Goal: Check status: Check status

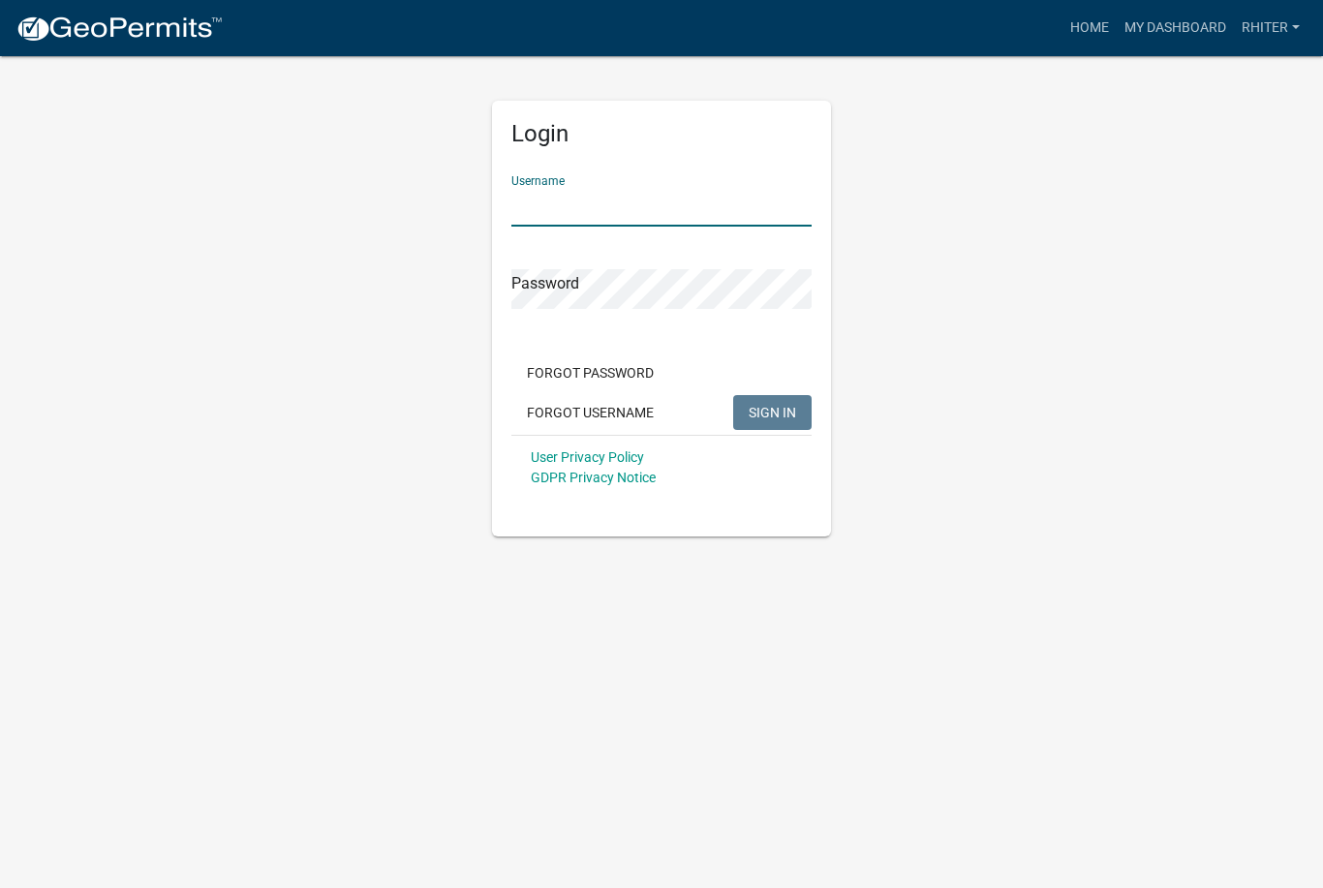
click at [572, 218] on input "Username" at bounding box center [662, 207] width 300 height 40
type input "RHiter"
click at [772, 412] on button "SIGN IN" at bounding box center [772, 412] width 78 height 35
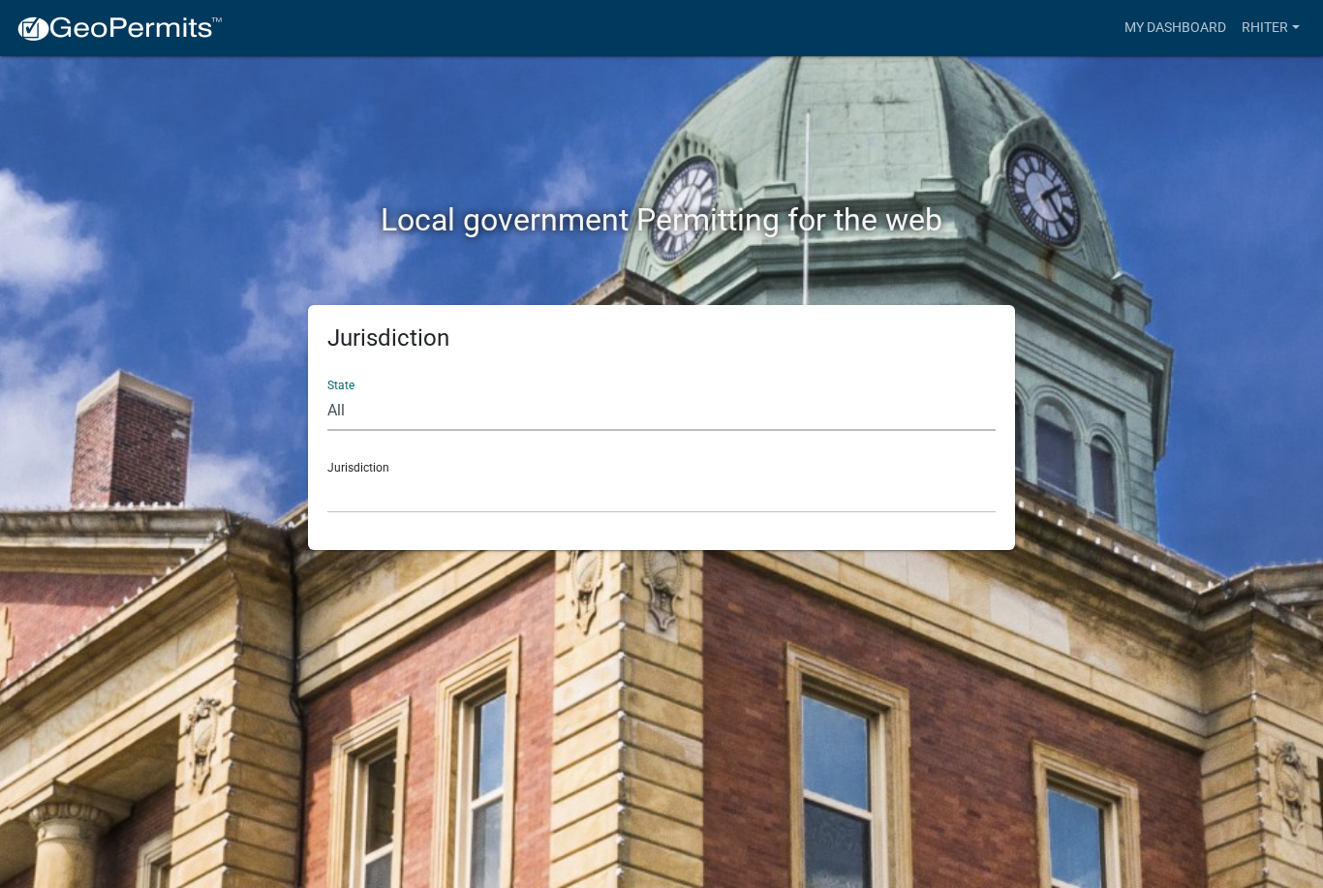
select select "[US_STATE]"
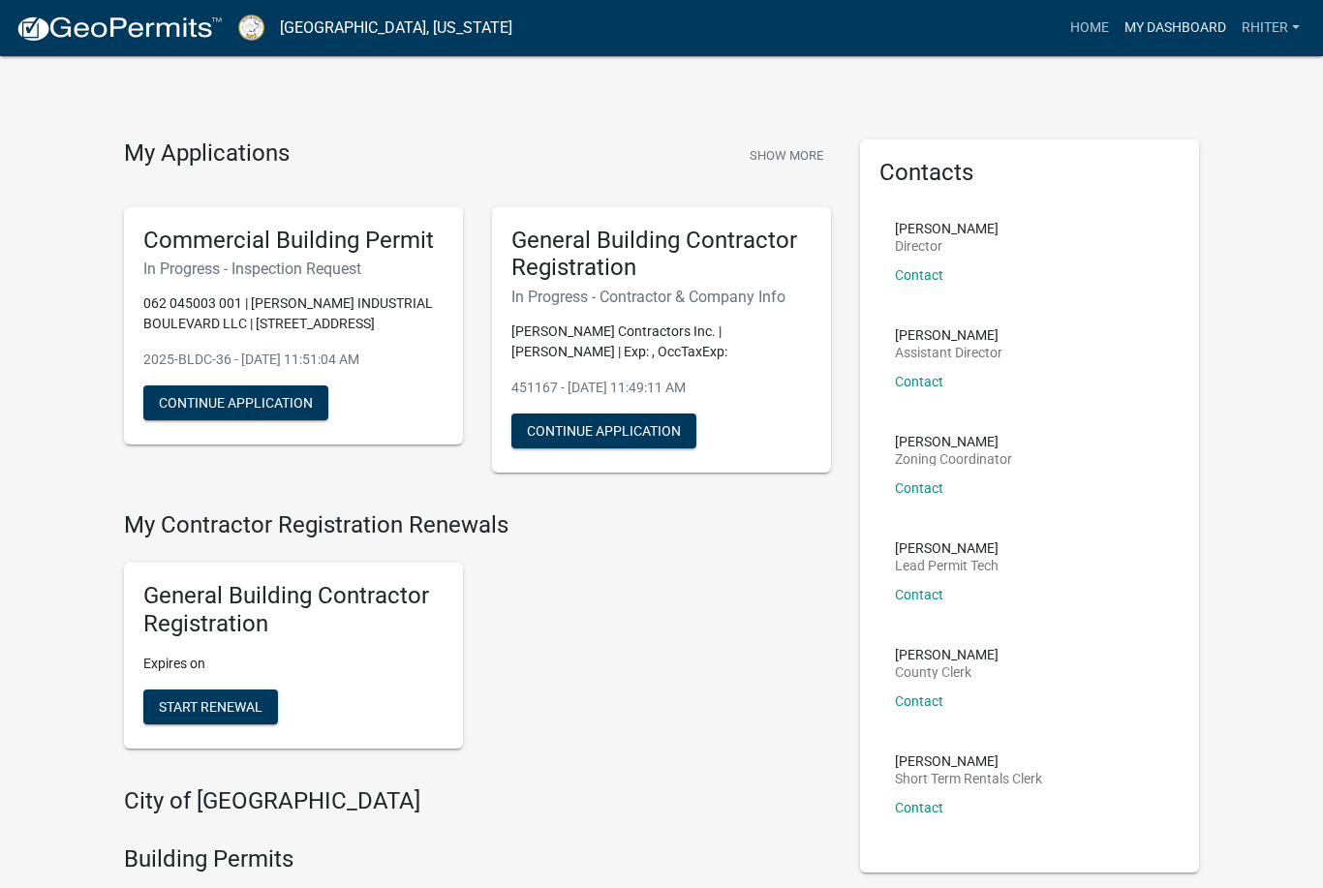
click at [1183, 24] on link "My Dashboard" at bounding box center [1175, 28] width 117 height 37
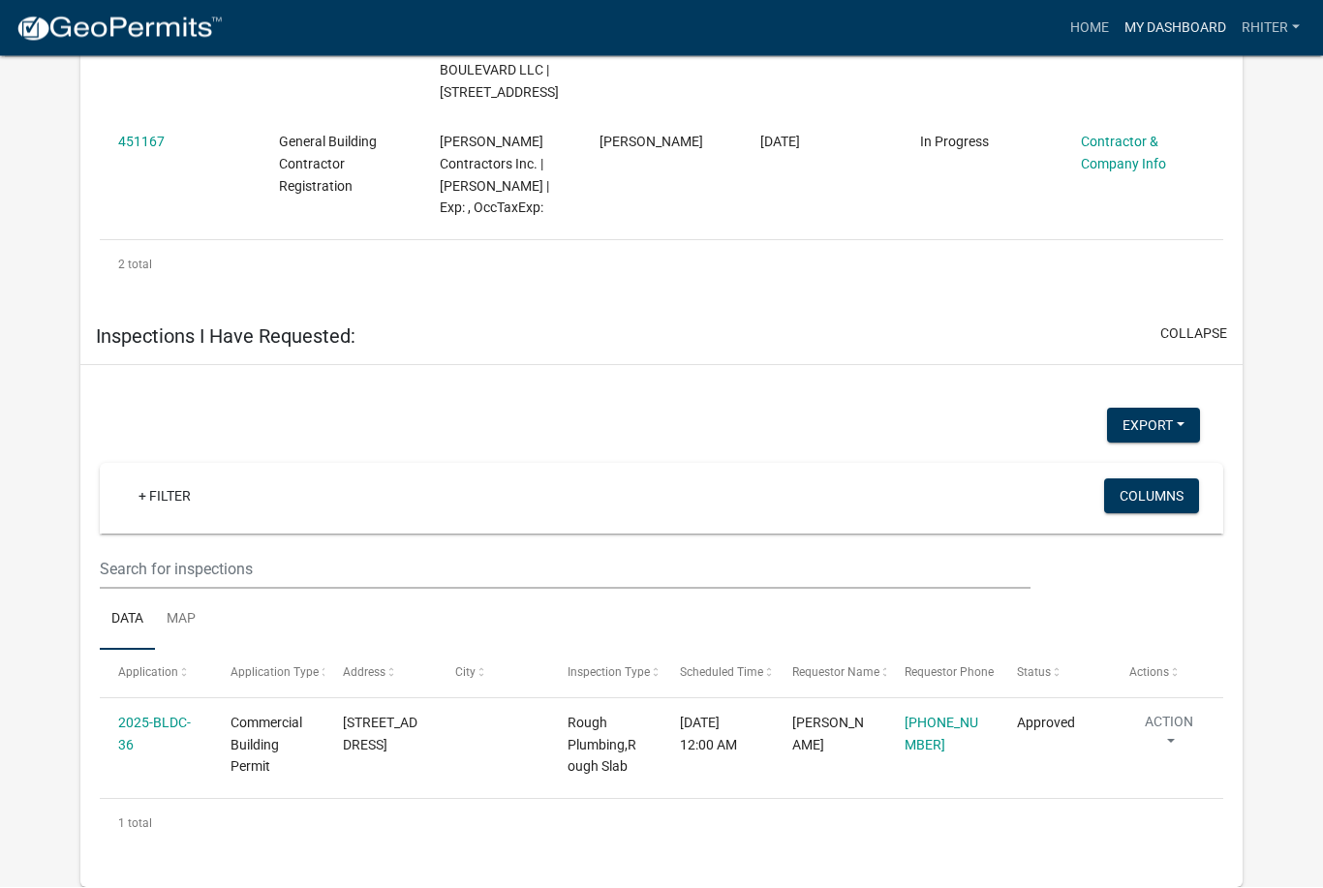
scroll to position [1556, 0]
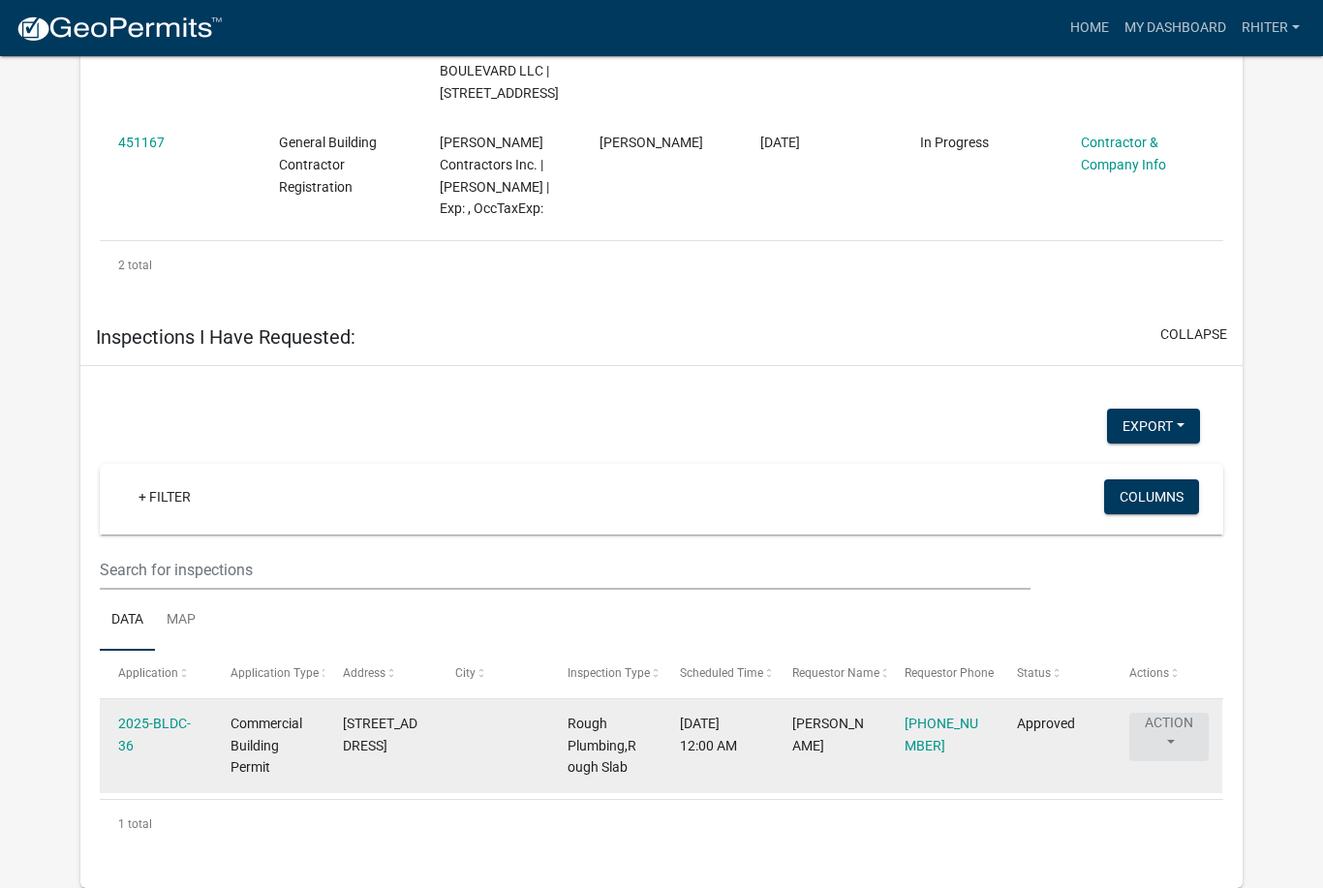
click at [1164, 761] on button "Action" at bounding box center [1169, 737] width 79 height 48
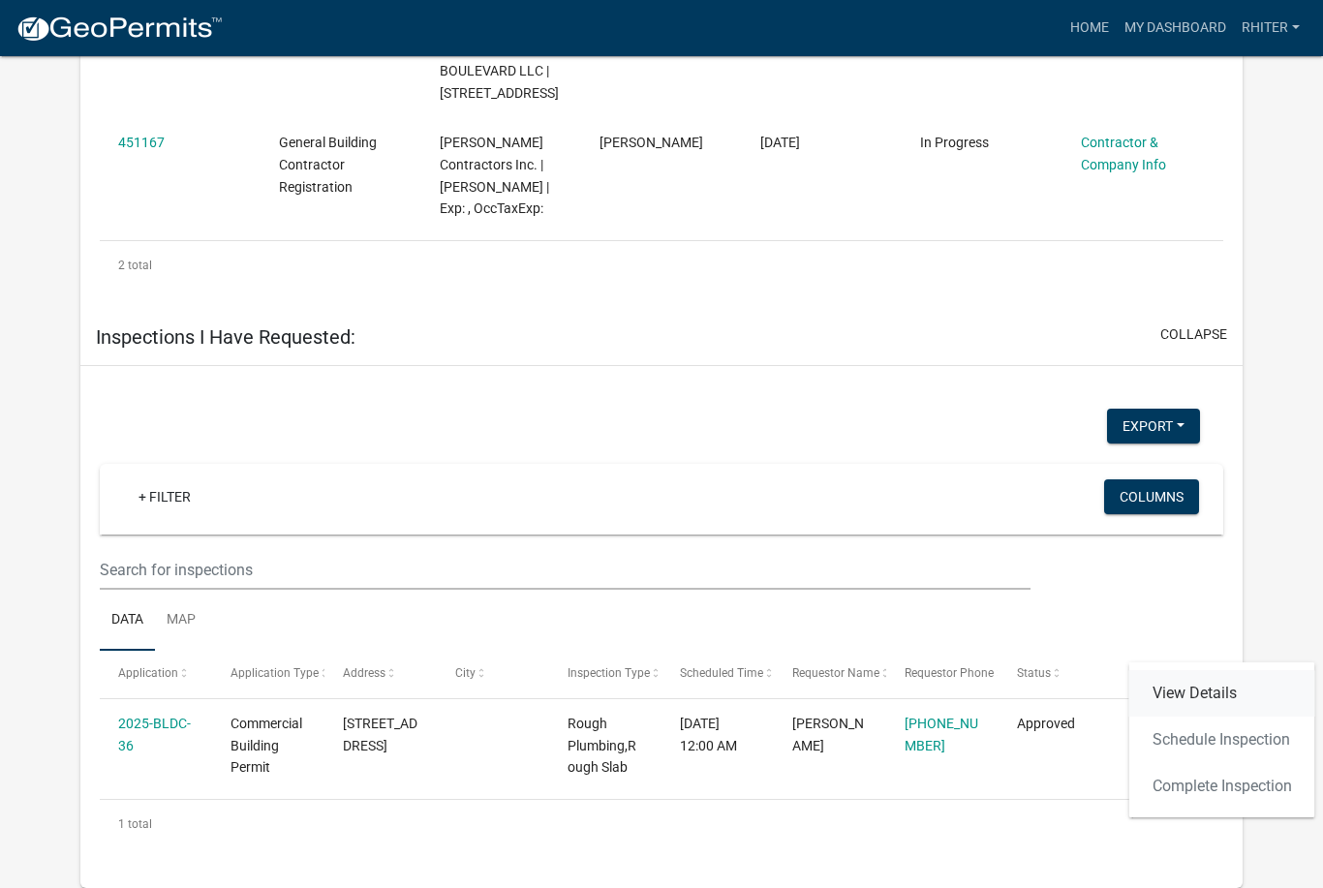
click at [1248, 670] on link "View Details" at bounding box center [1223, 693] width 186 height 47
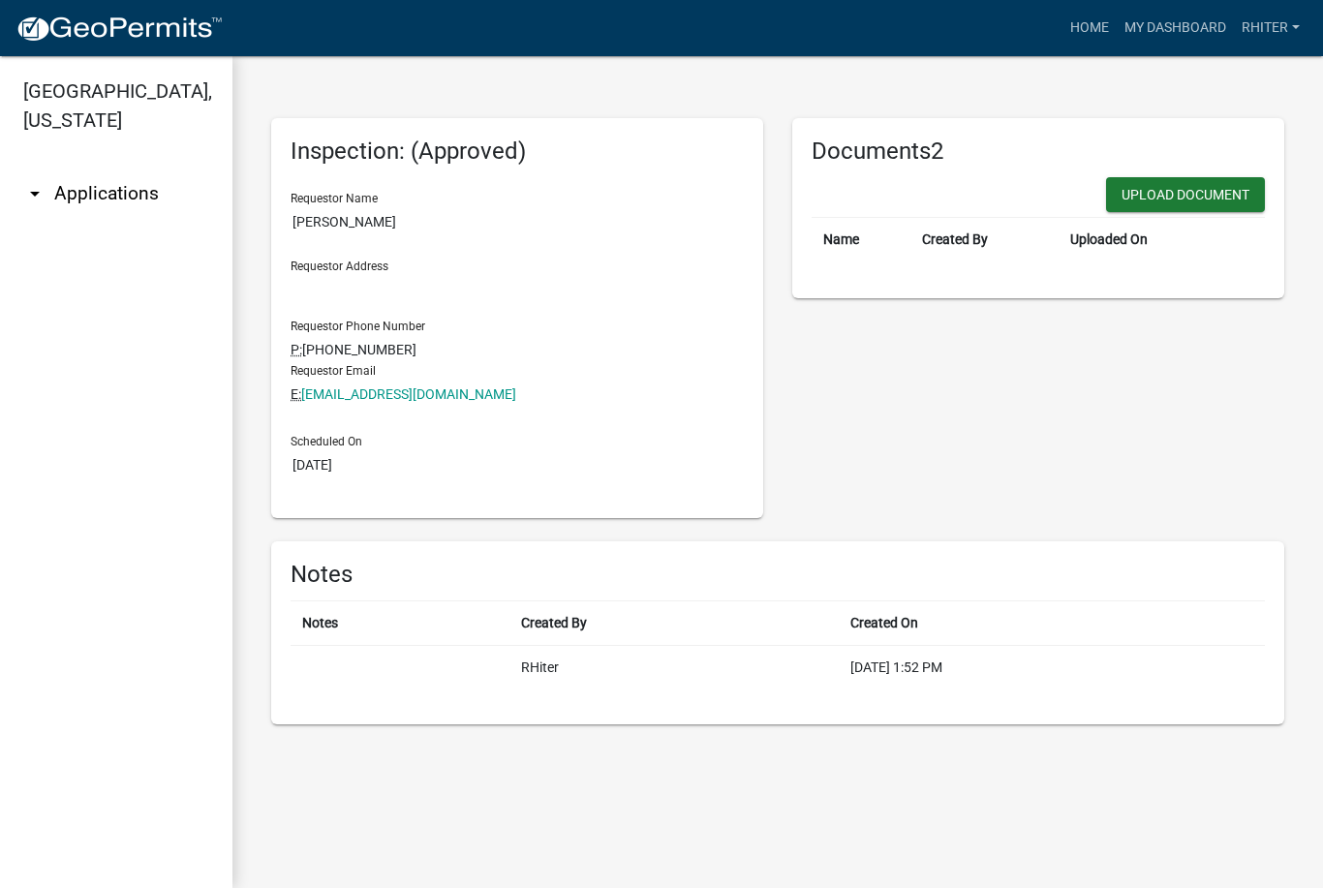
scroll to position [56, 0]
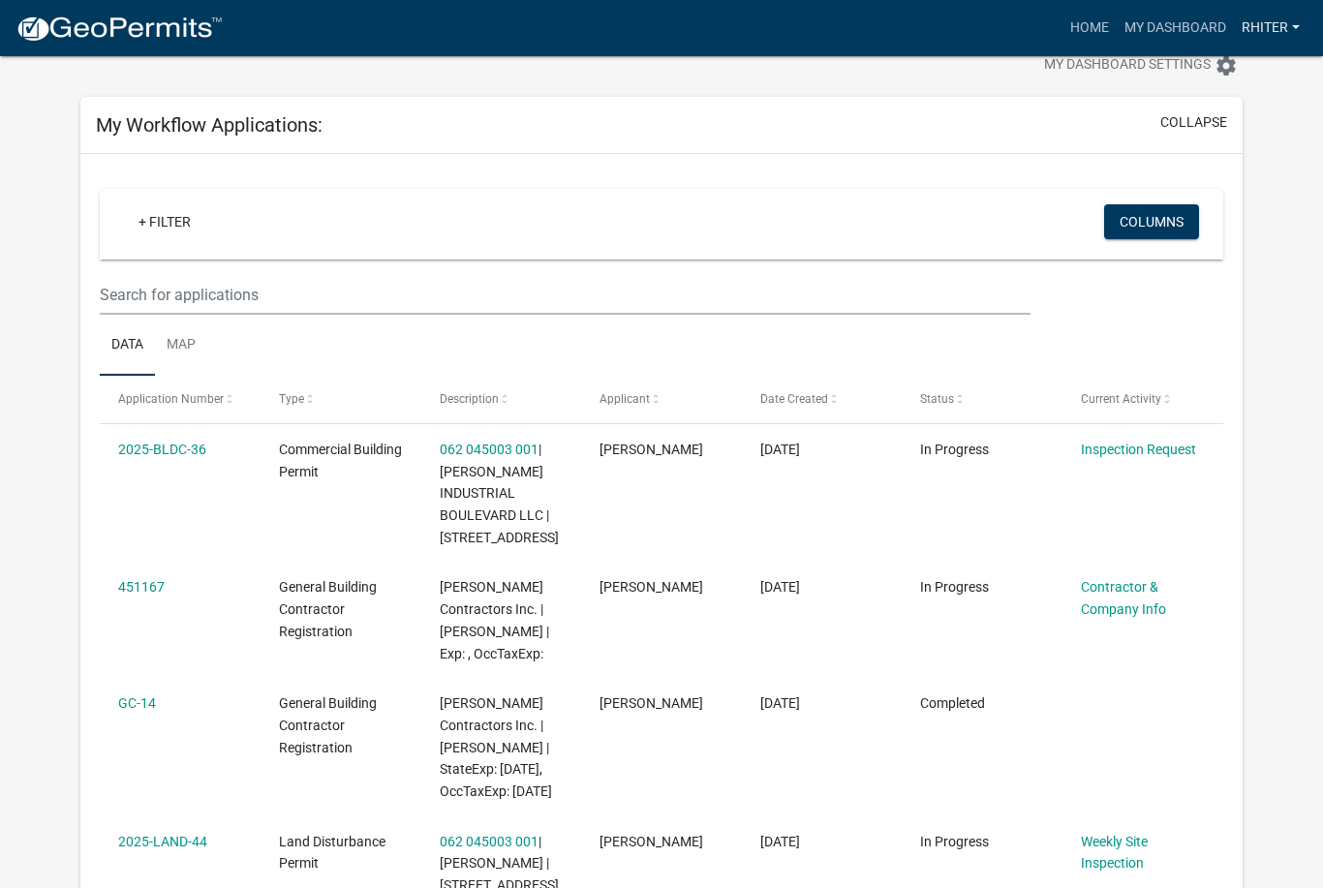
click at [1266, 27] on link "RHiter" at bounding box center [1271, 28] width 74 height 37
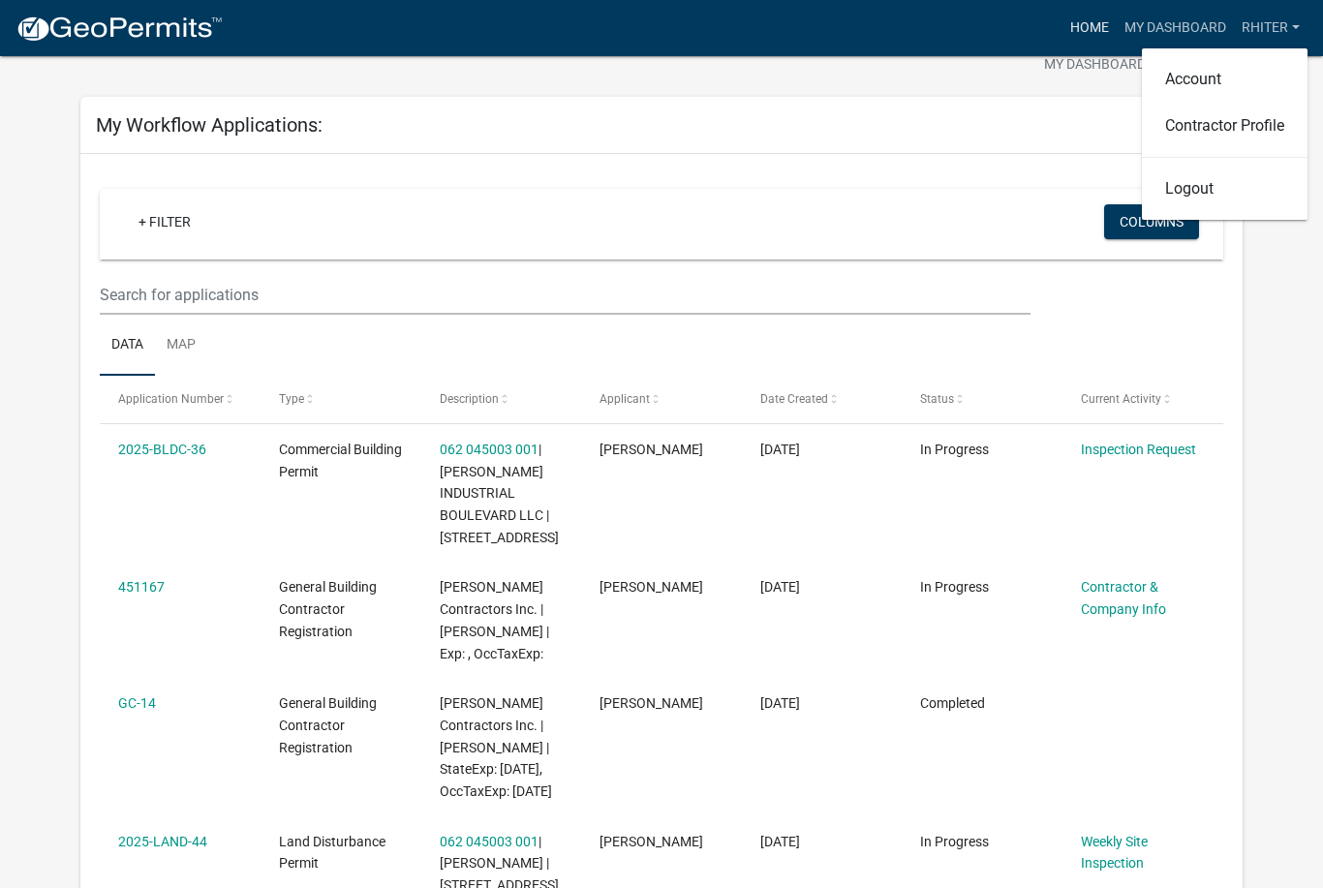
click at [1104, 35] on link "Home" at bounding box center [1090, 28] width 54 height 37
